Goal: Answer question/provide support: Share knowledge or assist other users

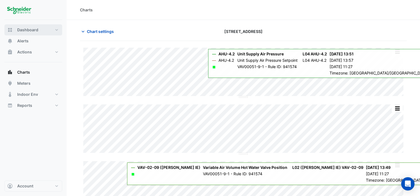
click at [28, 27] on span "Dashboard" at bounding box center [27, 30] width 21 height 6
select select "***"
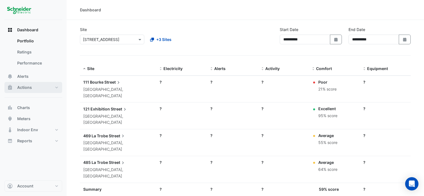
click at [39, 84] on button "Actions" at bounding box center [33, 87] width 58 height 11
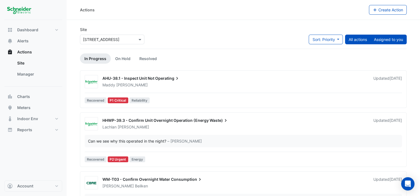
click at [390, 36] on button "Assigned to you" at bounding box center [388, 40] width 36 height 10
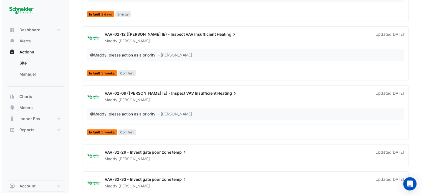
scroll to position [147, 0]
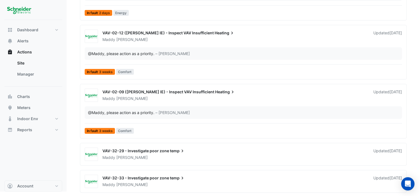
click at [144, 156] on div "[PERSON_NAME]" at bounding box center [234, 158] width 265 height 6
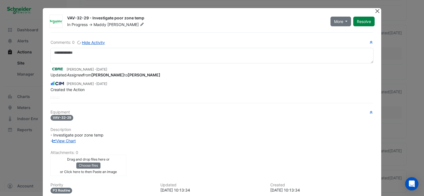
click at [374, 10] on button "Close" at bounding box center [377, 11] width 6 height 6
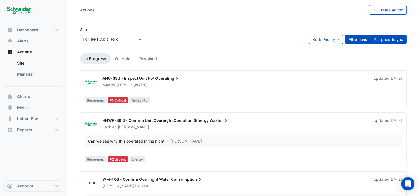
click at [391, 41] on button "Assigned to you" at bounding box center [388, 40] width 36 height 10
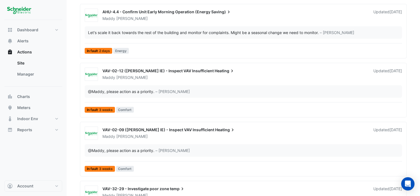
scroll to position [147, 0]
